Goal: Check status: Check status

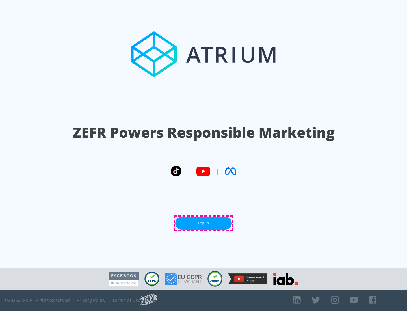
click at [204, 223] on link "Log In" at bounding box center [203, 223] width 57 height 13
